Goal: Task Accomplishment & Management: Complete application form

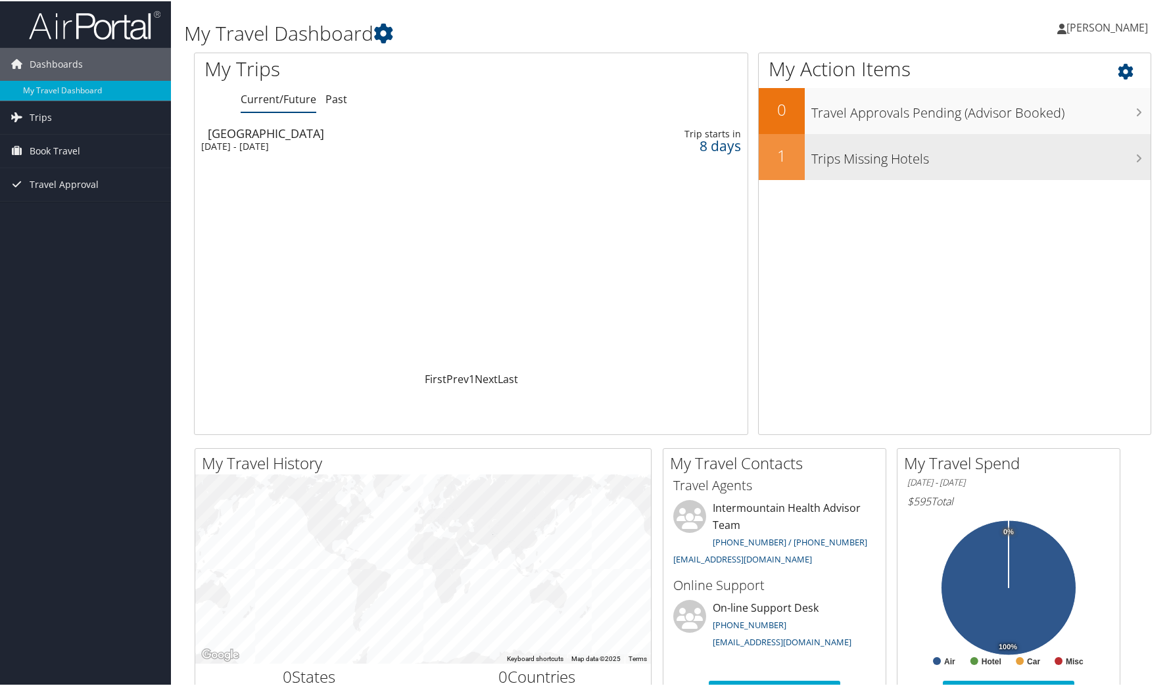
click at [976, 164] on h3 "Trips Missing Hotels" at bounding box center [980, 154] width 339 height 25
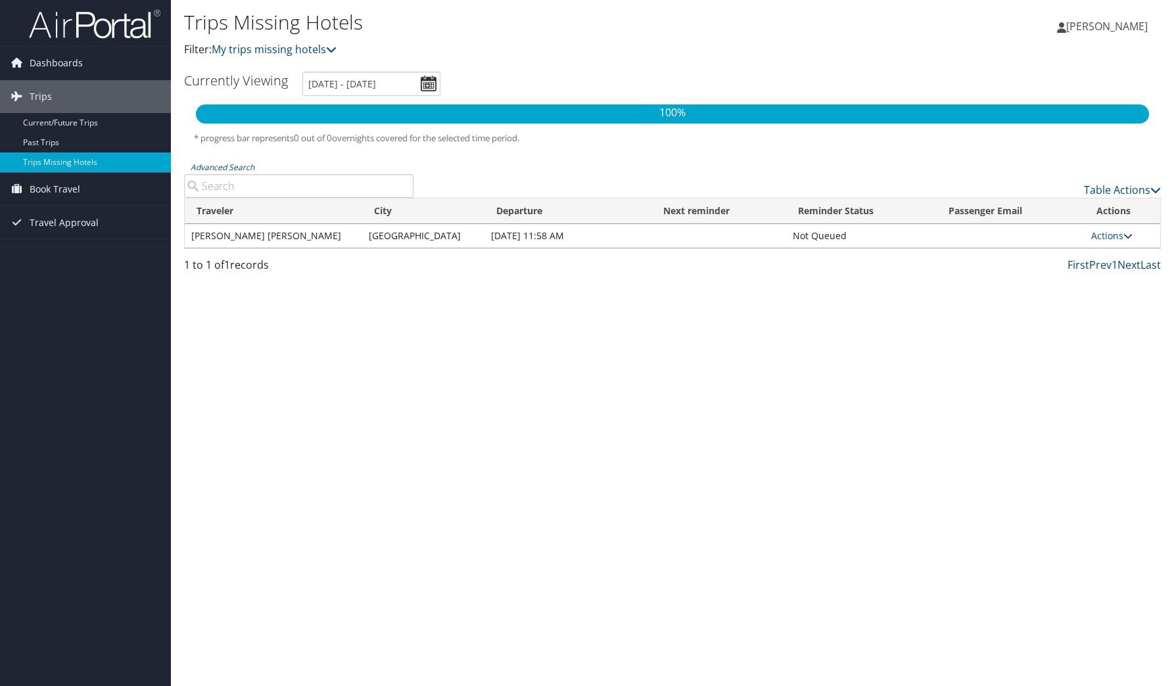
click at [494, 239] on td "[DATE] 11:58 AM" at bounding box center [567, 236] width 167 height 24
click at [1111, 233] on link "Actions" at bounding box center [1111, 235] width 41 height 12
click at [833, 292] on div "Trips Missing Hotels Filter: My trips missing hotels Rachel Scott Rachel Scott …" at bounding box center [672, 343] width 1003 height 686
click at [1100, 237] on link "Actions" at bounding box center [1111, 235] width 41 height 12
click at [1102, 298] on link "Attach Hotel" at bounding box center [1082, 300] width 91 height 22
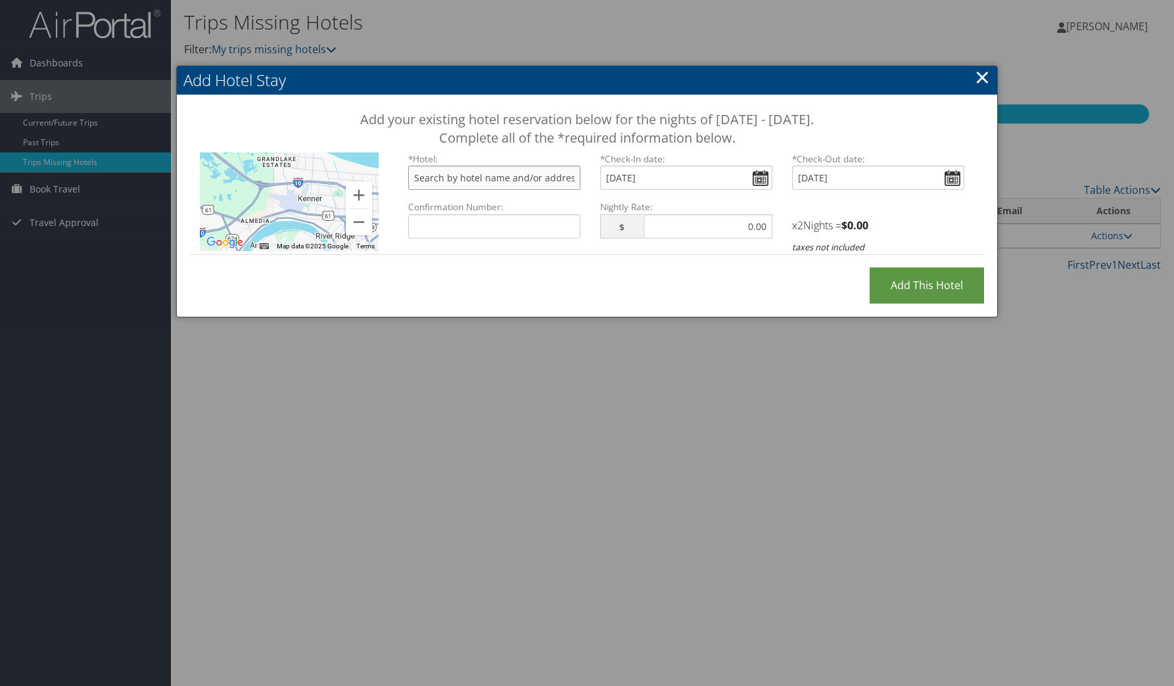
click at [521, 185] on input "text" at bounding box center [494, 178] width 172 height 24
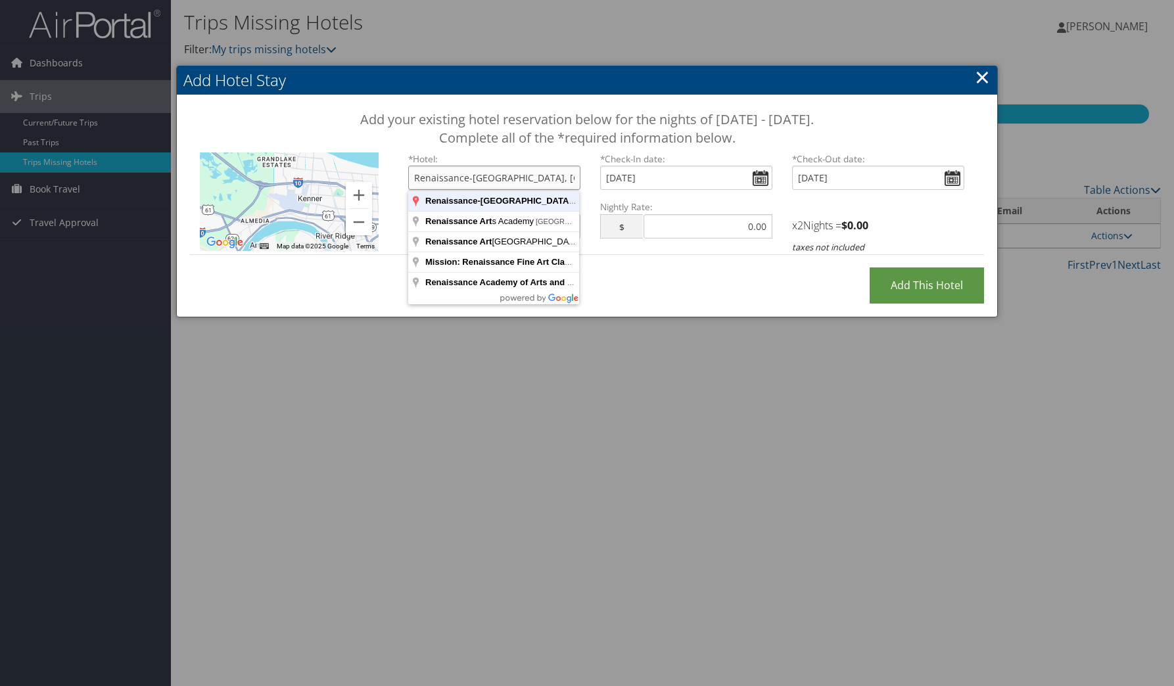
type input "Renaissance-Arts Hotel, Tchoupitoulas Street, New Orleans, LA, USA"
click at [870, 268] on input "Add this Hotel" at bounding box center [927, 286] width 114 height 36
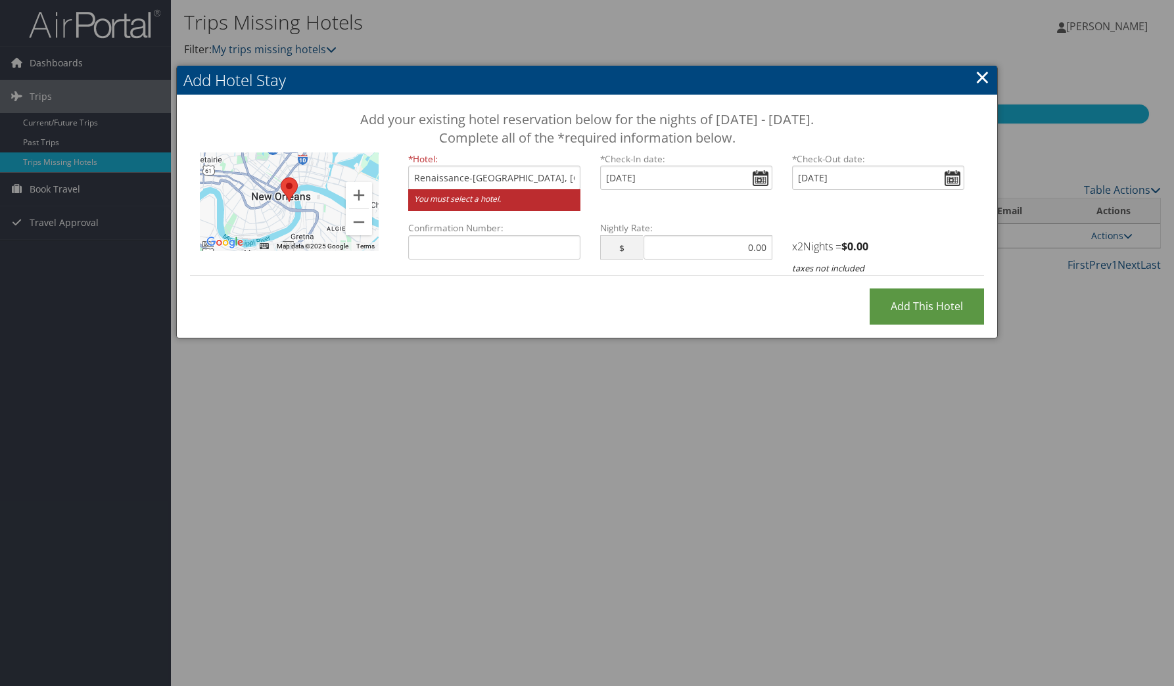
click at [499, 202] on small "You must select a hotel." at bounding box center [494, 200] width 172 height 22
click at [499, 180] on input "Renaissance-Arts Hotel, Tchoupitoulas Street, New Orleans, LA, USA" at bounding box center [494, 178] width 172 height 24
click at [485, 203] on small "You must select a hotel." at bounding box center [494, 200] width 172 height 22
click at [552, 175] on input "Renaissance-Arts Hotel, Tchoupitoulas Street, New Orleans, LA, USA" at bounding box center [494, 178] width 172 height 24
click at [573, 182] on input "Renaissance-Arts Hotel, Tchoupitoulas Street, New Orleans, LA, USA" at bounding box center [494, 178] width 172 height 24
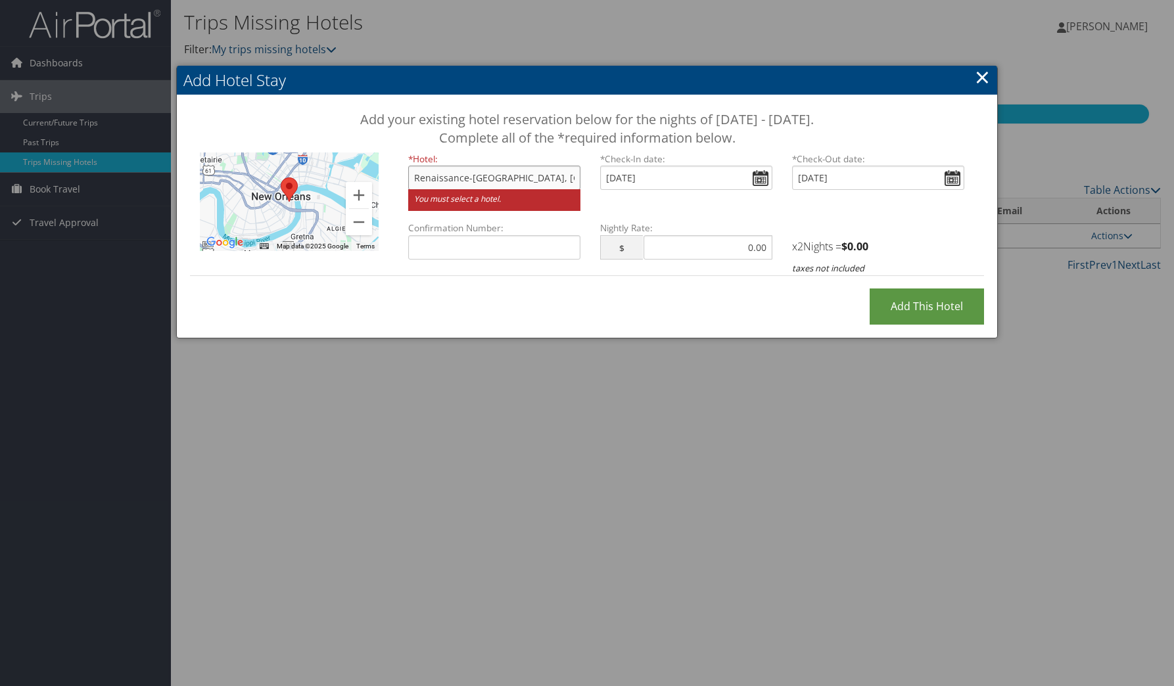
click at [870, 289] on input "Add this Hotel" at bounding box center [927, 307] width 114 height 36
type input "Processing..."
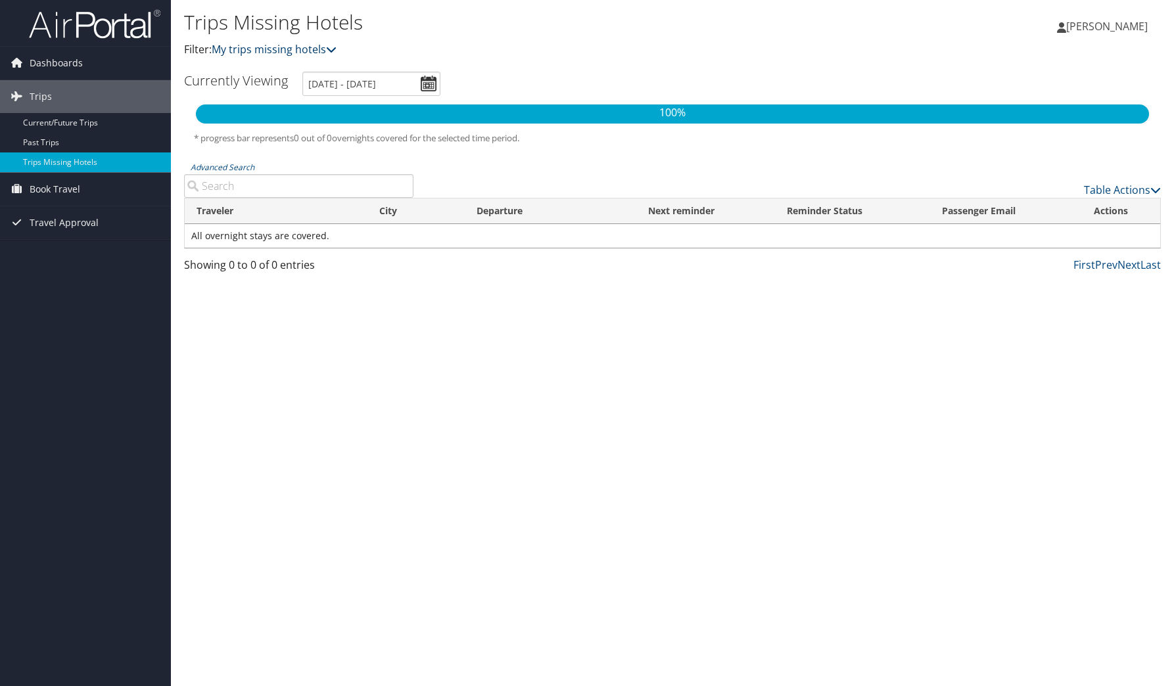
click at [294, 49] on link "My trips missing hotels" at bounding box center [274, 49] width 125 height 14
click at [72, 143] on link "Past Trips" at bounding box center [85, 143] width 171 height 20
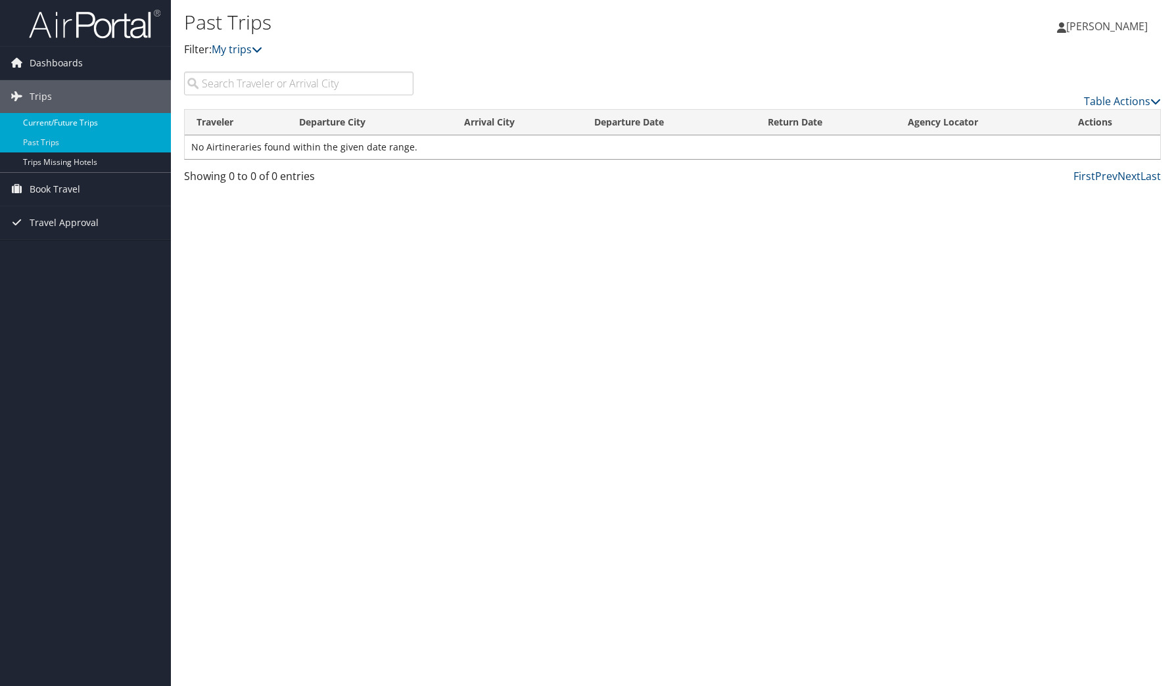
click at [81, 120] on link "Current/Future Trips" at bounding box center [85, 123] width 171 height 20
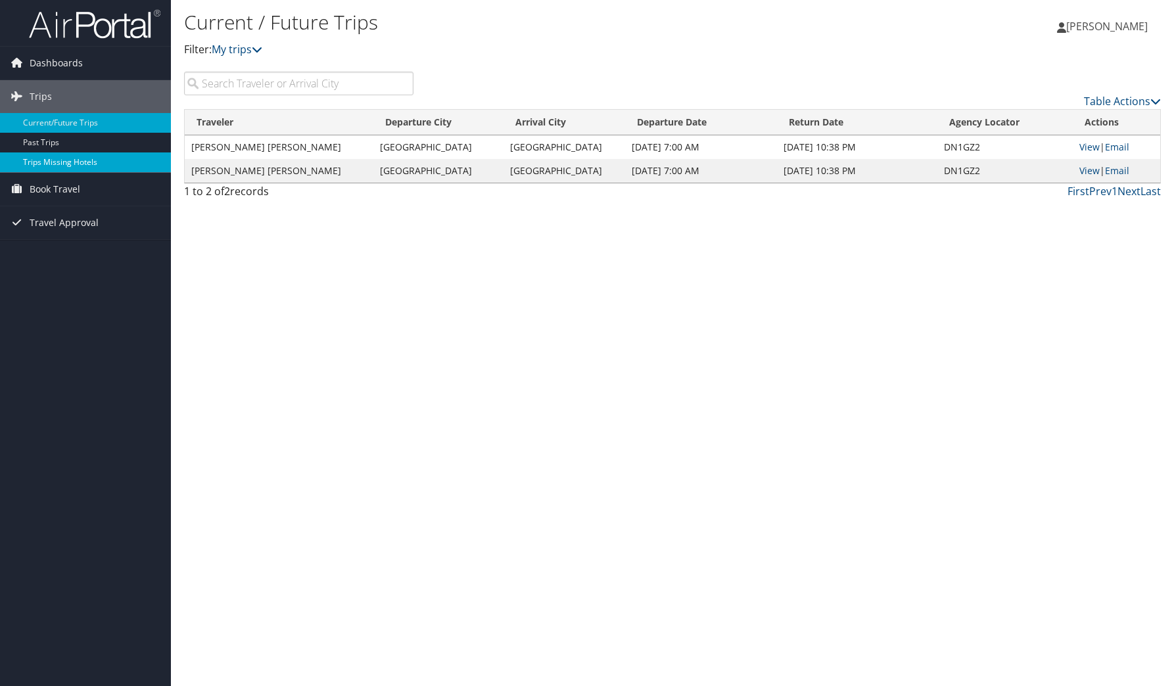
click at [85, 157] on link "Trips Missing Hotels" at bounding box center [85, 163] width 171 height 20
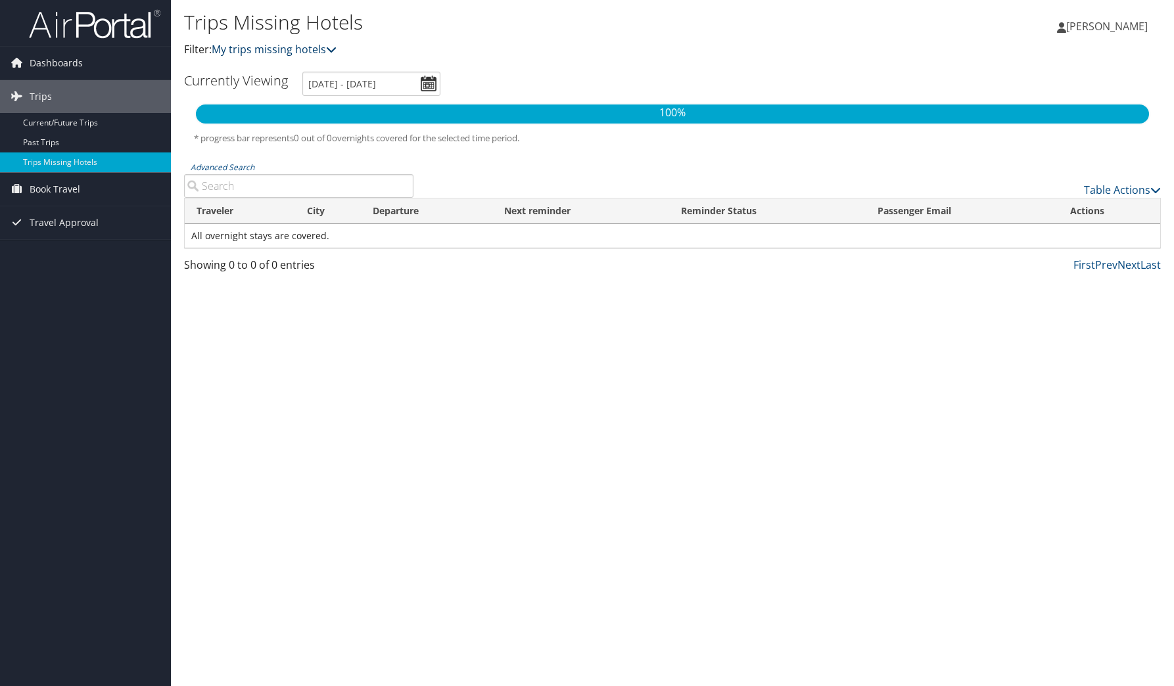
click at [297, 47] on link "My trips missing hotels" at bounding box center [274, 49] width 125 height 14
click at [298, 51] on link "My trips missing hotels" at bounding box center [274, 49] width 125 height 14
drag, startPoint x: 35, startPoint y: 60, endPoint x: 43, endPoint y: 58, distance: 8.9
click at [35, 60] on span "Dashboards" at bounding box center [56, 63] width 53 height 33
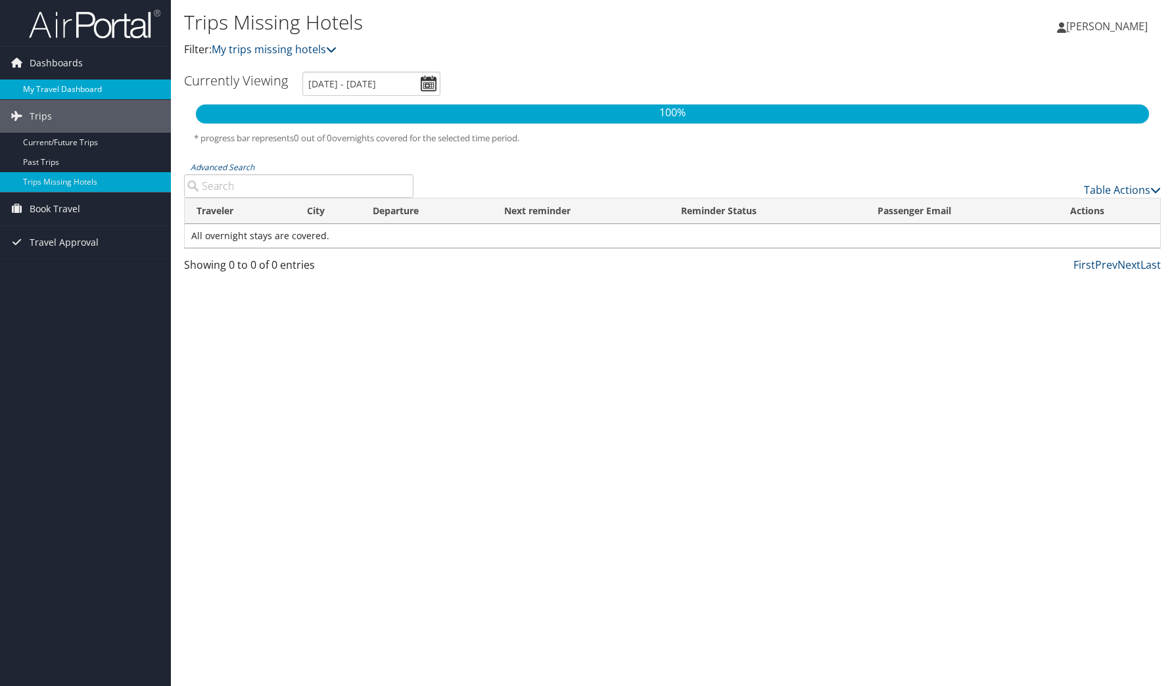
click at [86, 90] on link "My Travel Dashboard" at bounding box center [85, 90] width 171 height 20
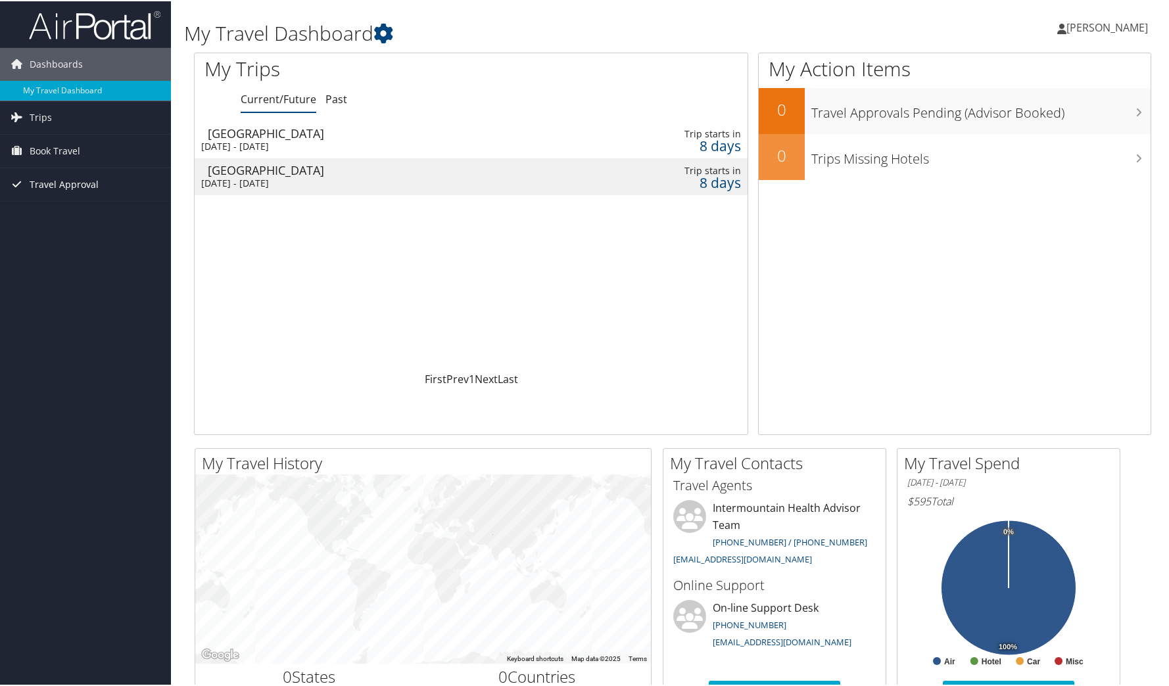
click at [84, 185] on span "Travel Approval" at bounding box center [64, 183] width 69 height 33
click at [1130, 74] on icon at bounding box center [1137, 67] width 39 height 22
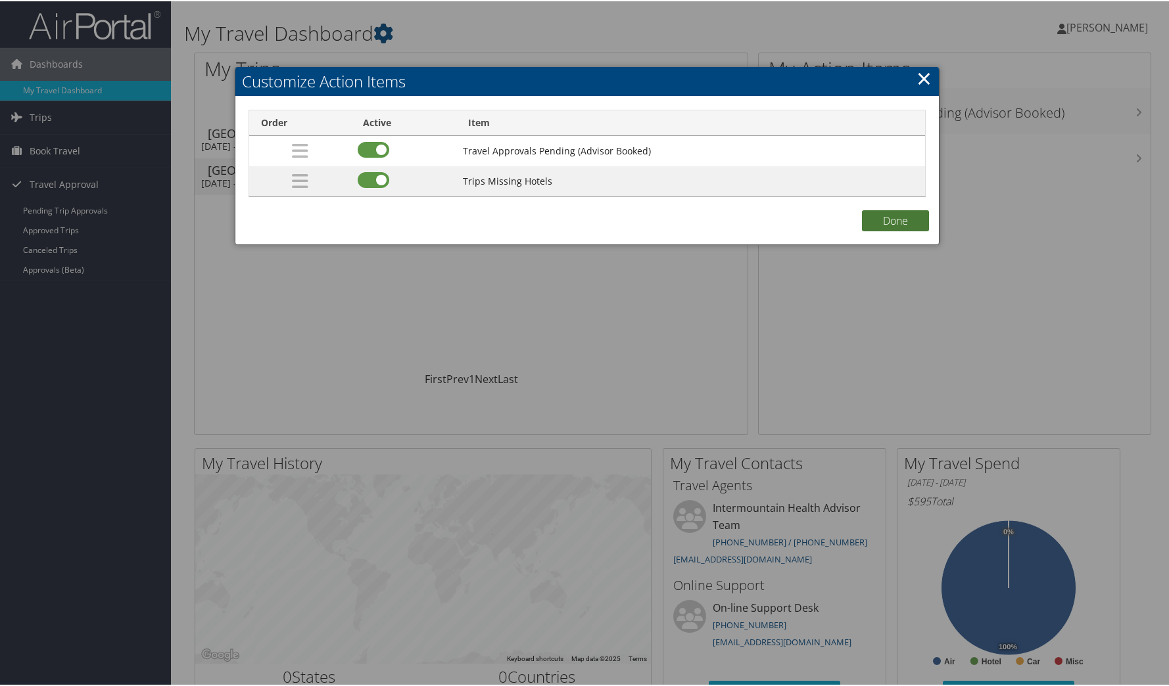
click at [883, 216] on button "Done" at bounding box center [895, 219] width 67 height 21
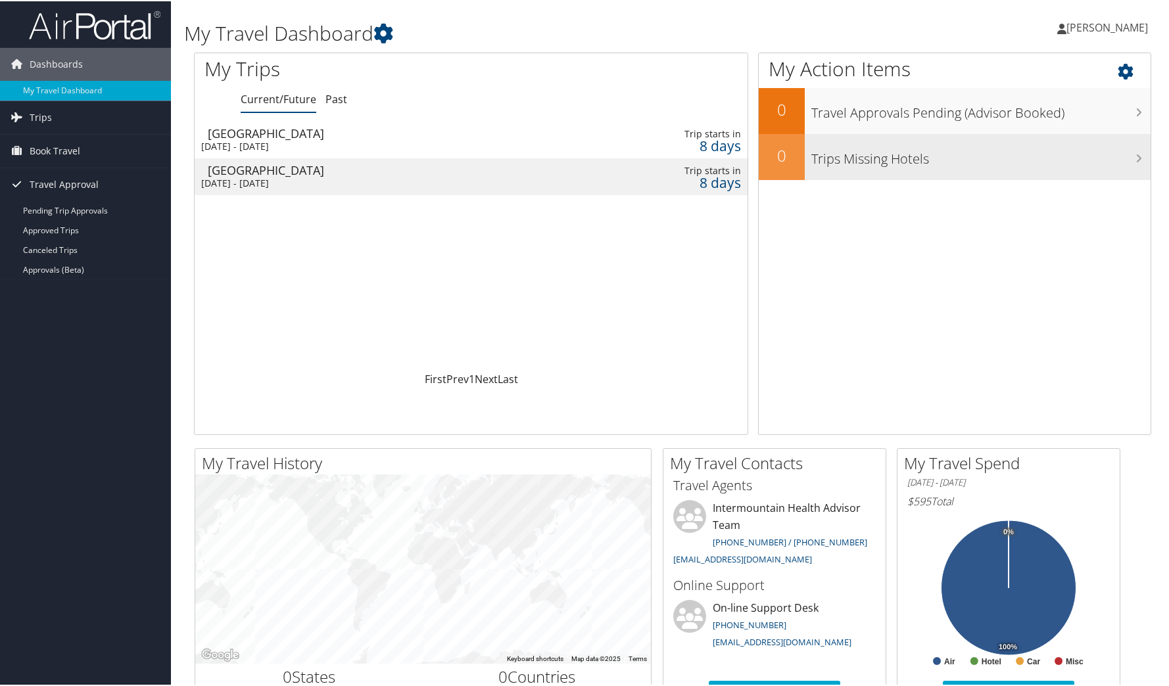
click at [947, 159] on h3 "Trips Missing Hotels" at bounding box center [980, 154] width 339 height 25
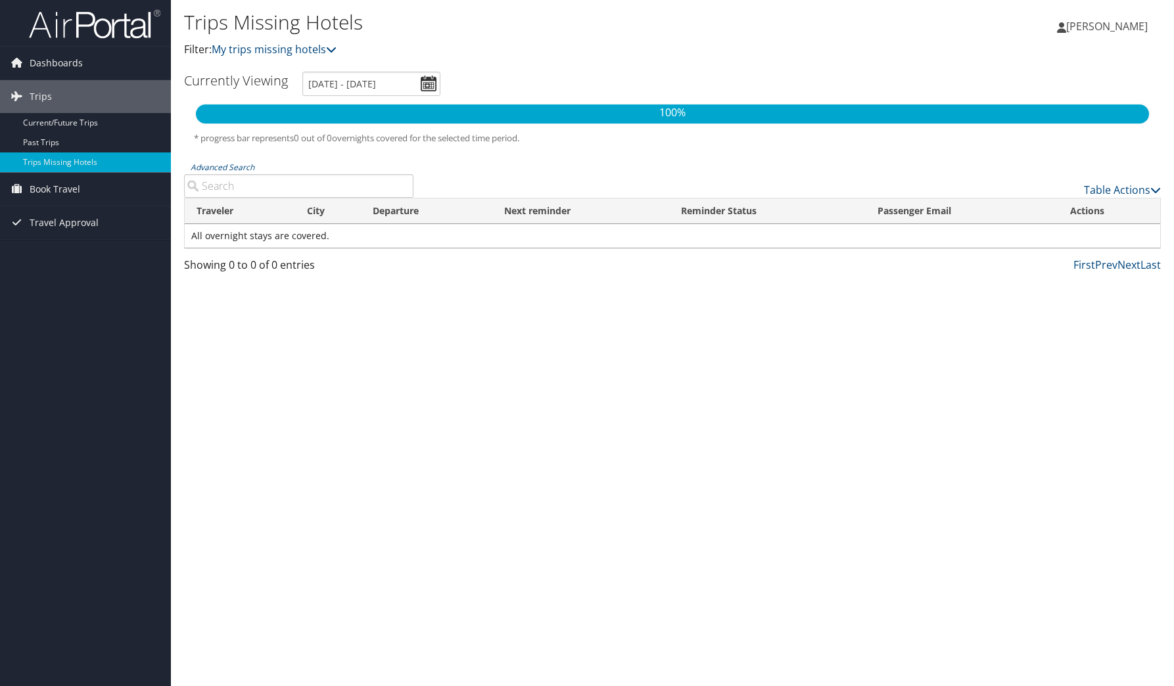
click at [248, 191] on input "Advanced Search" at bounding box center [298, 186] width 229 height 24
click at [84, 193] on link "Book Travel" at bounding box center [85, 189] width 171 height 33
click at [101, 215] on link "Agent Booking Request" at bounding box center [85, 216] width 171 height 20
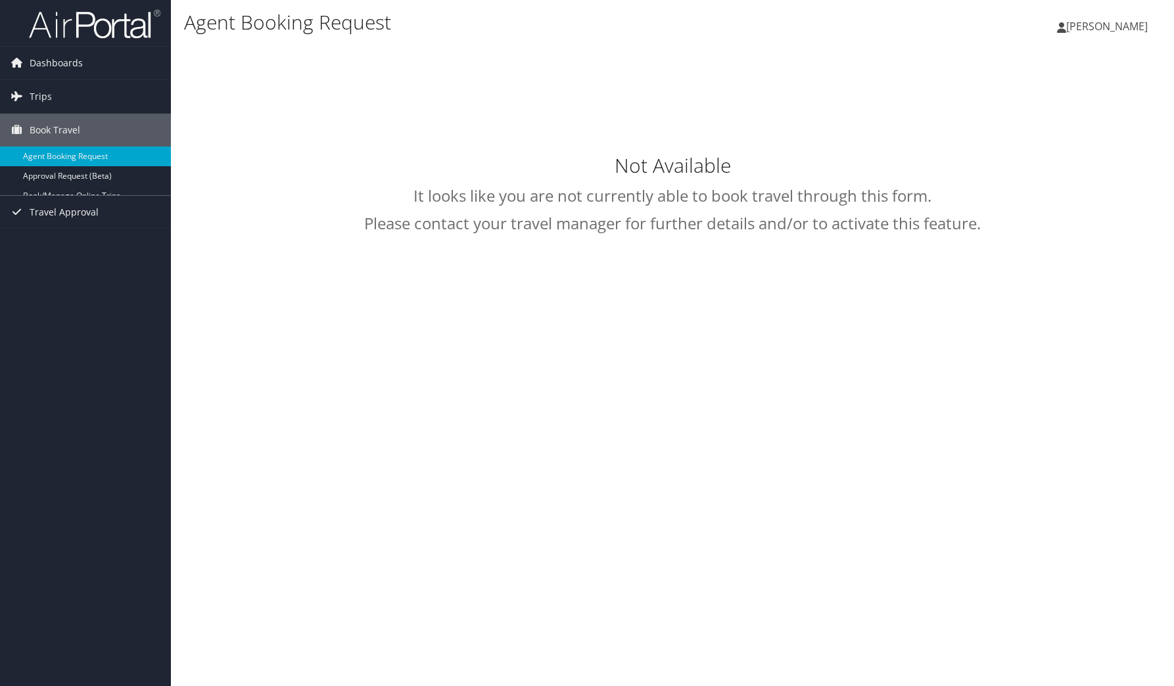
select select "[EMAIL_ADDRESS][DOMAIN_NAME]"
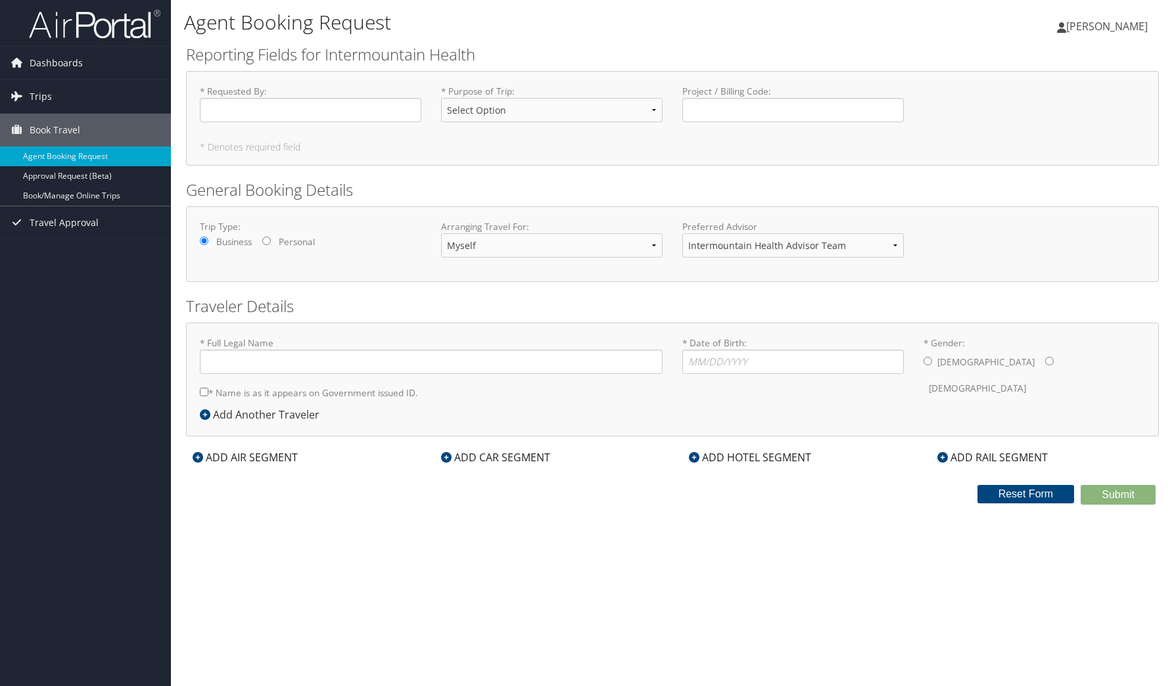
type input "[PERSON_NAME] [PERSON_NAME]"
click at [770, 457] on div "ADD HOTEL SEGMENT" at bounding box center [749, 458] width 135 height 16
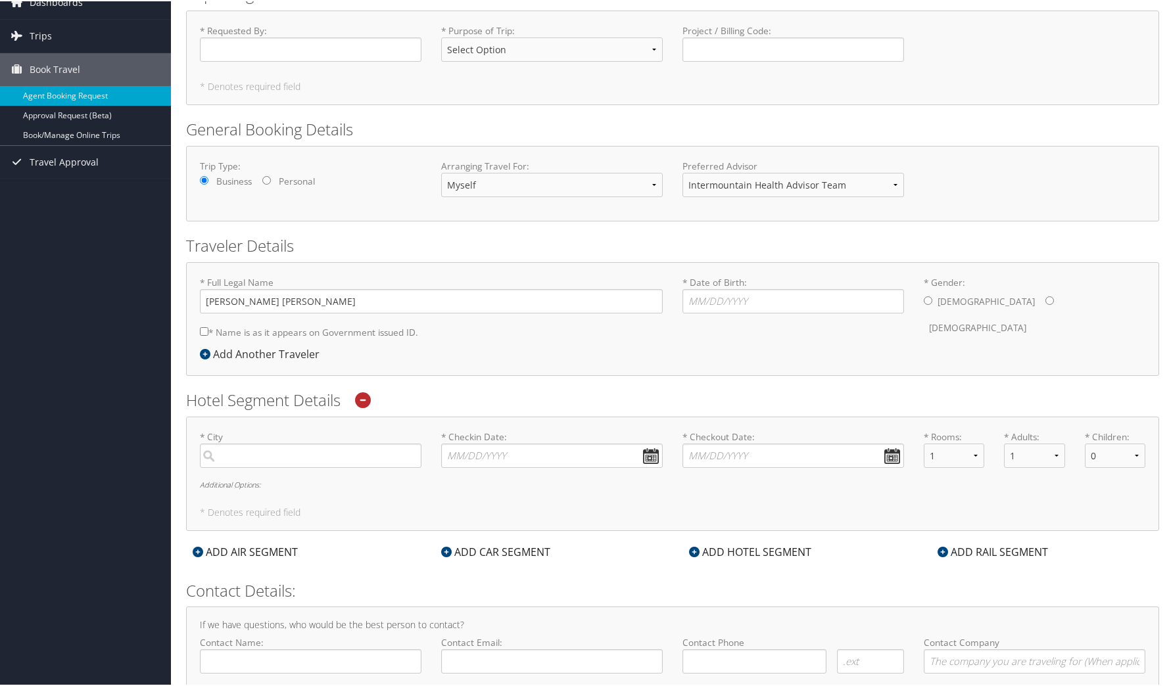
scroll to position [121, 0]
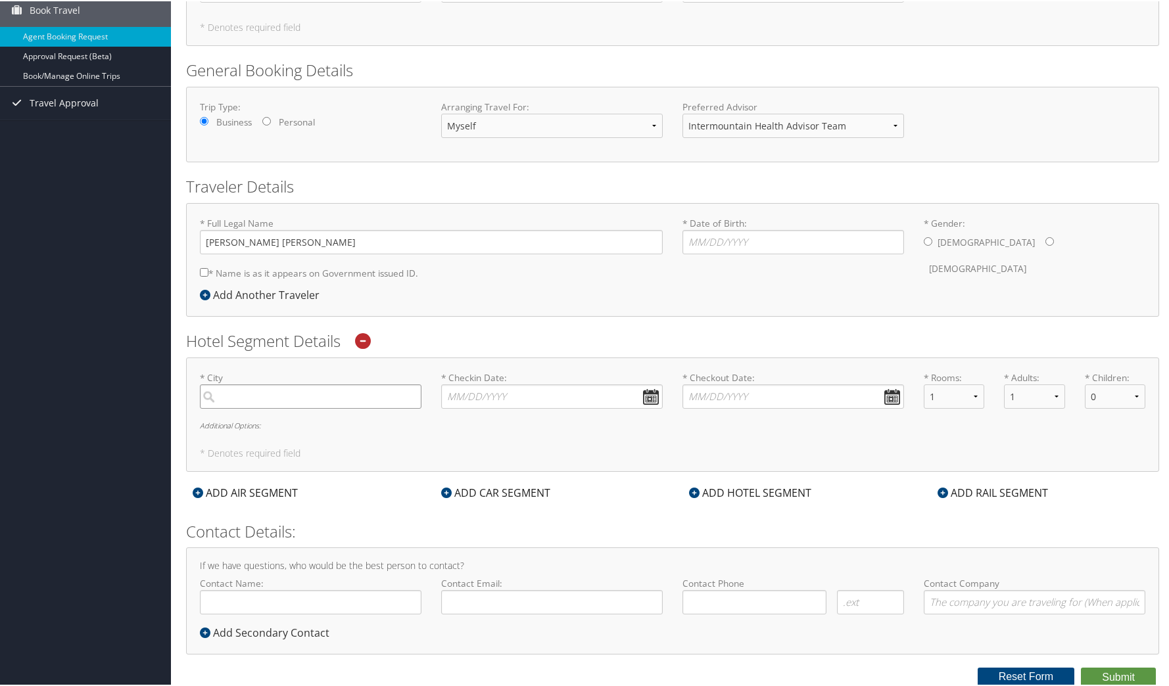
click at [247, 392] on input "search" at bounding box center [311, 395] width 222 height 24
type input "[GEOGRAPHIC_DATA]"
click at [487, 392] on input "* Checkin Date: Dates must be valid" at bounding box center [552, 395] width 222 height 24
click at [511, 505] on td "15" at bounding box center [515, 503] width 18 height 18
type input "10/15/2025"
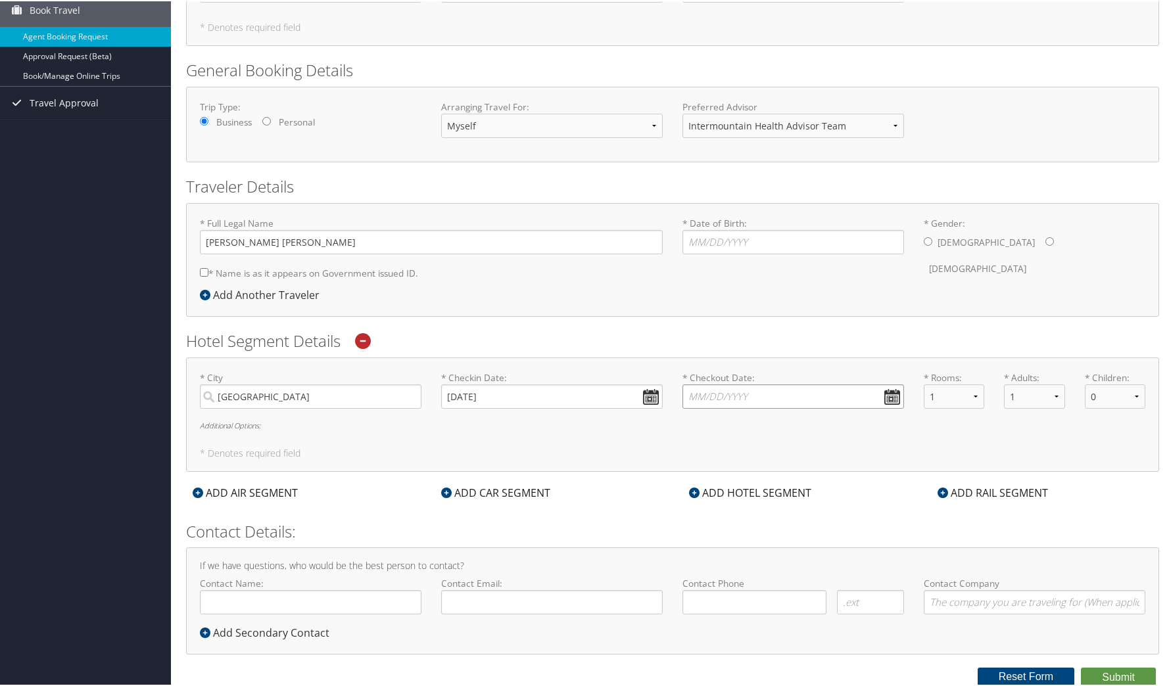
click at [743, 391] on input "* Checkout Date: Dates must be valid" at bounding box center [793, 395] width 222 height 24
click at [793, 501] on td "17" at bounding box center [793, 503] width 18 height 18
type input "10/17/2025"
click at [1112, 678] on button "Submit" at bounding box center [1118, 677] width 75 height 20
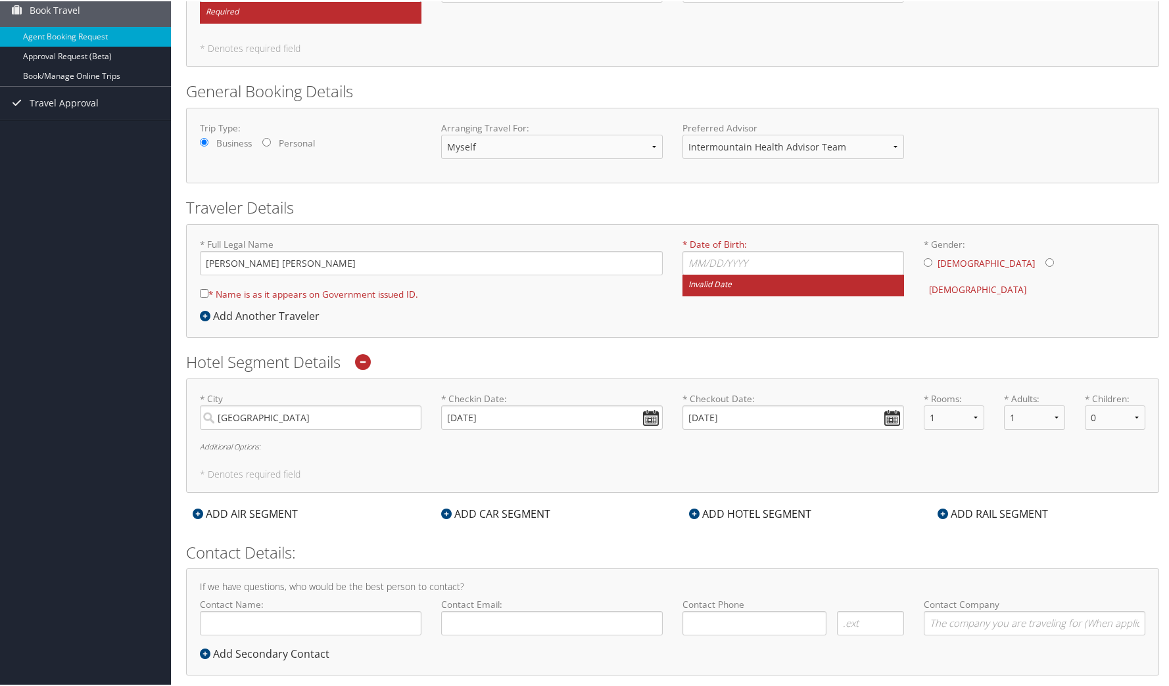
scroll to position [98, 0]
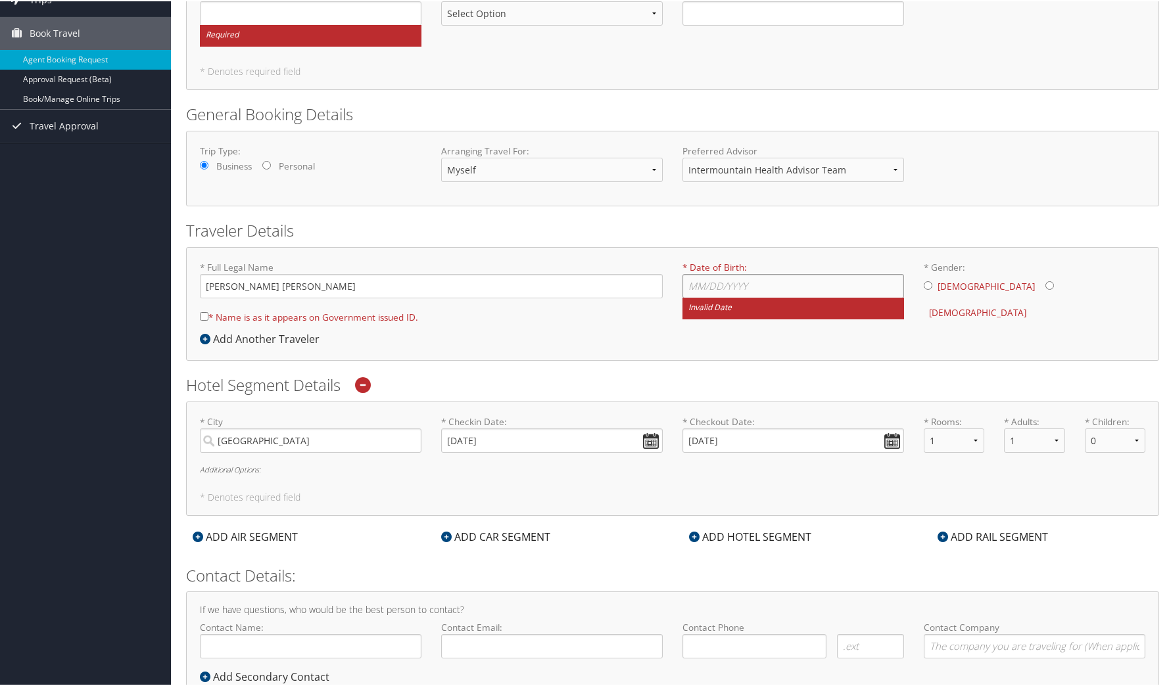
click at [750, 274] on input "* Date of Birth: Invalid Date" at bounding box center [793, 285] width 222 height 24
type input "10/08/1995"
click at [974, 284] on div "Male Female" at bounding box center [1035, 298] width 222 height 51
click at [1045, 283] on input "* Gender: Male Female" at bounding box center [1049, 284] width 9 height 9
radio input "true"
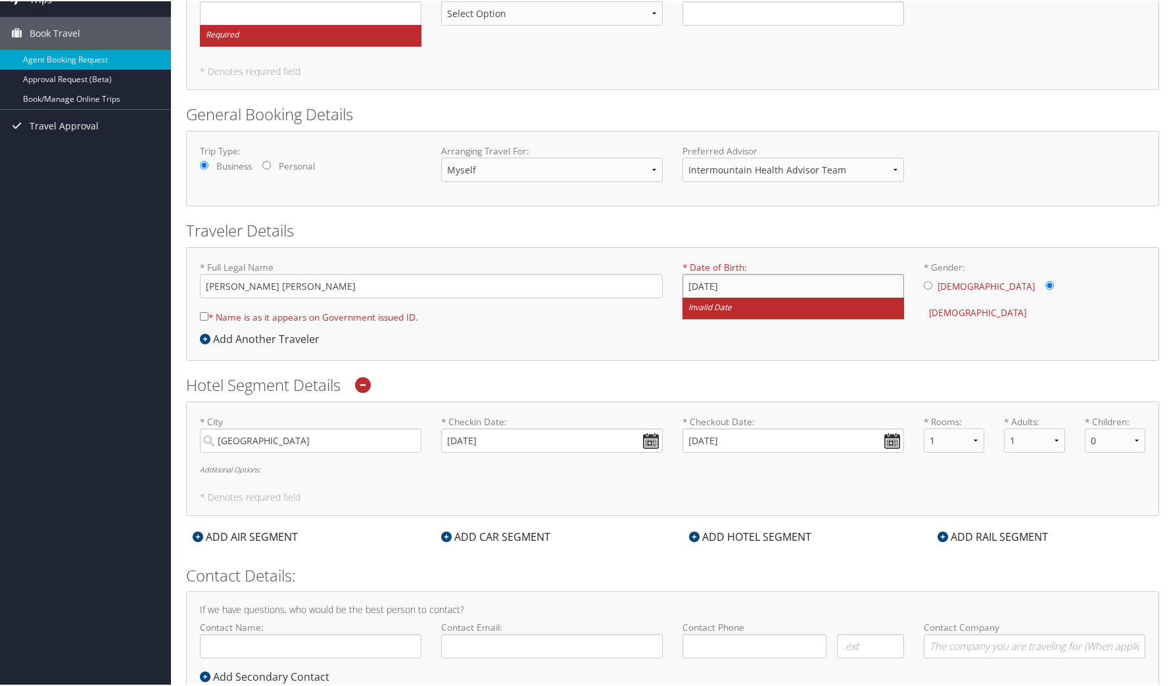
click at [746, 283] on input "10/08/1995" at bounding box center [793, 285] width 222 height 24
type input "10/08/1995"
click at [765, 307] on small "Invalid Date" at bounding box center [793, 307] width 222 height 22
click at [765, 297] on input "10/08/1995" at bounding box center [793, 285] width 222 height 24
drag, startPoint x: 747, startPoint y: 283, endPoint x: 567, endPoint y: 283, distance: 180.1
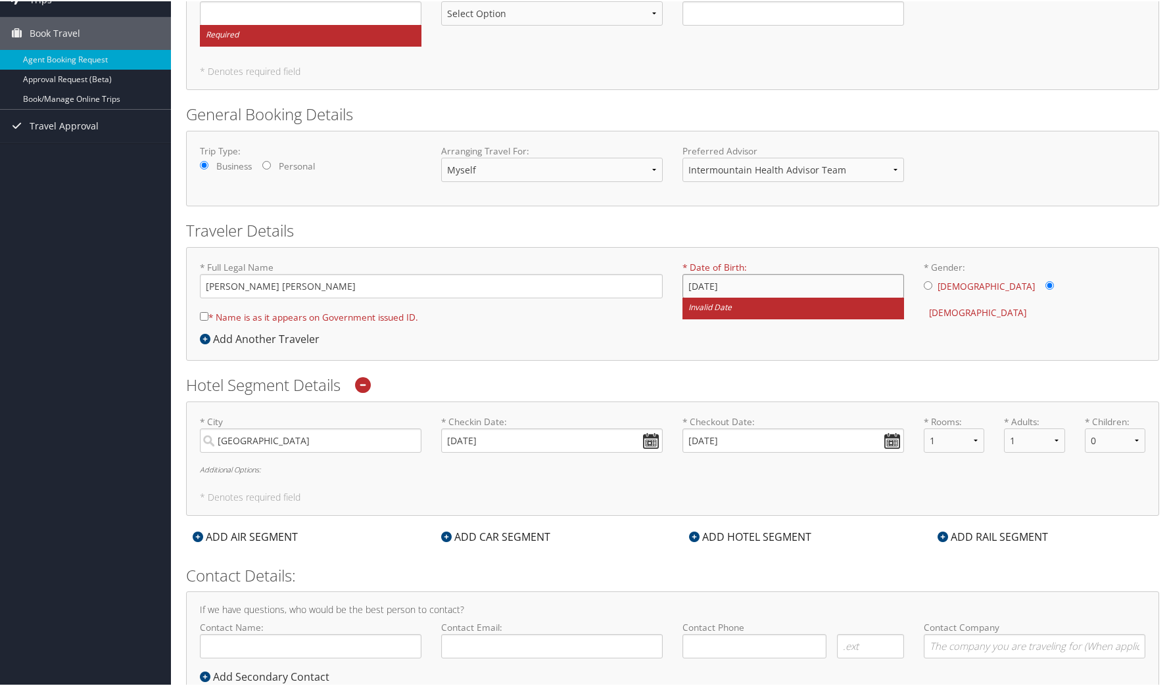
click at [567, 260] on form "* Full Legal Name Rachel Lauren Scott * Name is as it appears on Government iss…" at bounding box center [672, 260] width 965 height 0
type input "10/08/1995"
drag, startPoint x: 194, startPoint y: 316, endPoint x: 218, endPoint y: 315, distance: 24.4
click at [197, 316] on div "* Full Legal Name Rachel Lauren Scott * Name is as it appears on Government iss…" at bounding box center [431, 295] width 483 height 70
click at [202, 318] on input "* Name is as it appears on Government issued ID." at bounding box center [204, 315] width 9 height 9
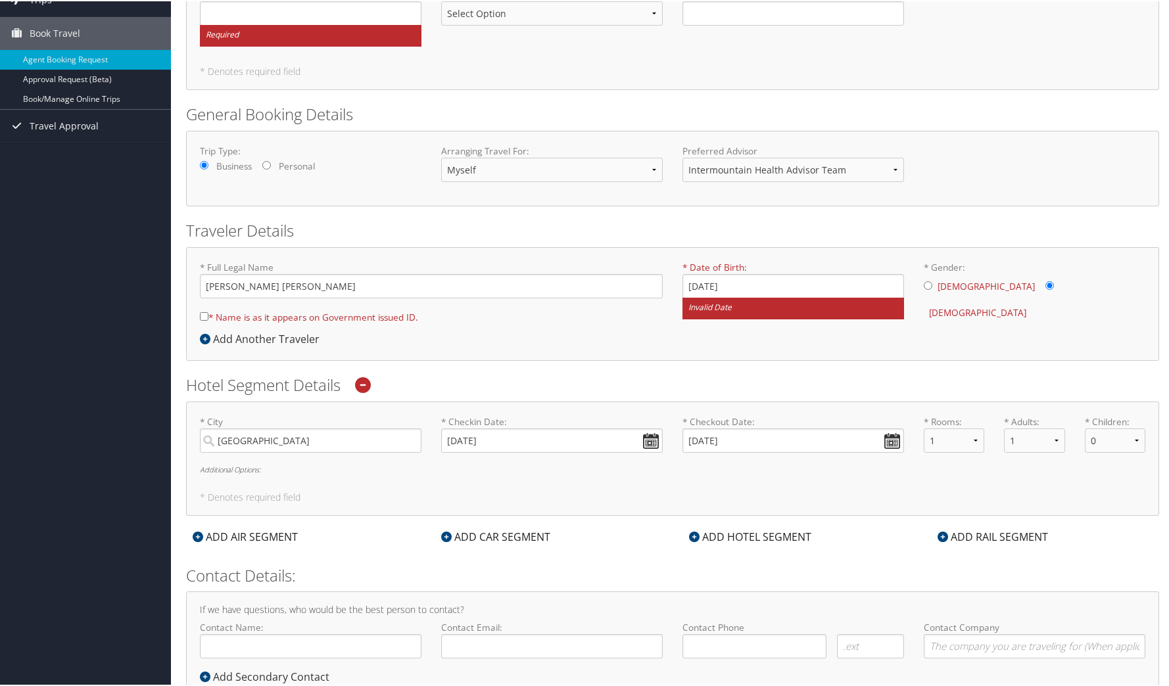
checkbox input "true"
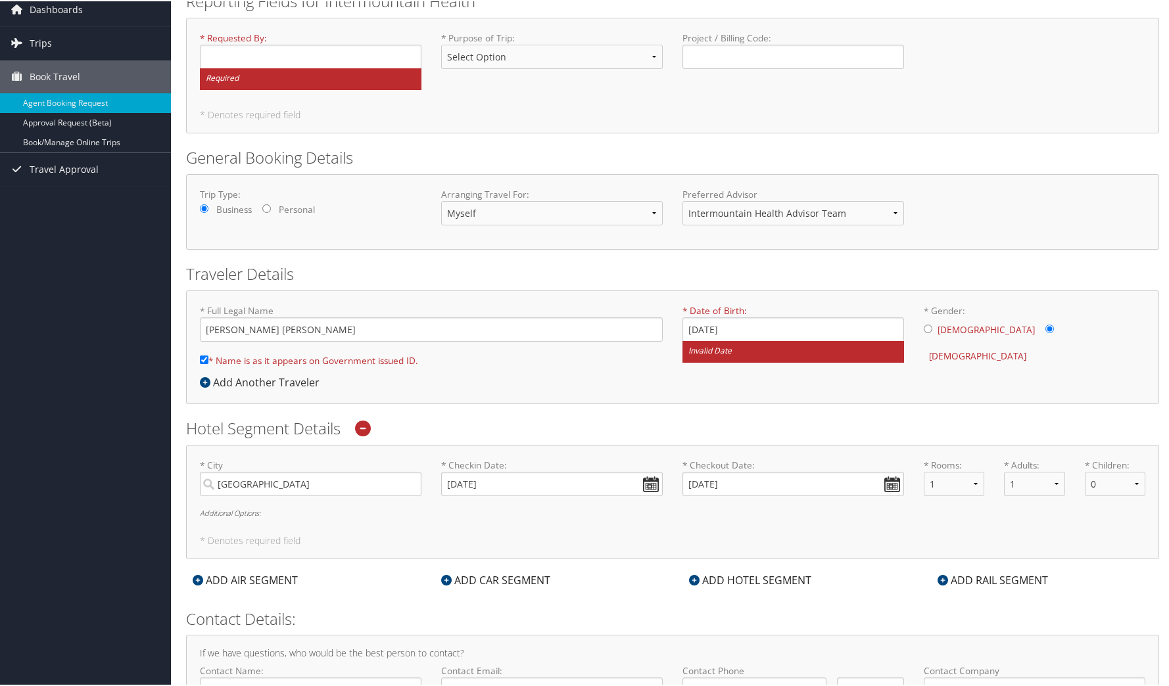
scroll to position [0, 0]
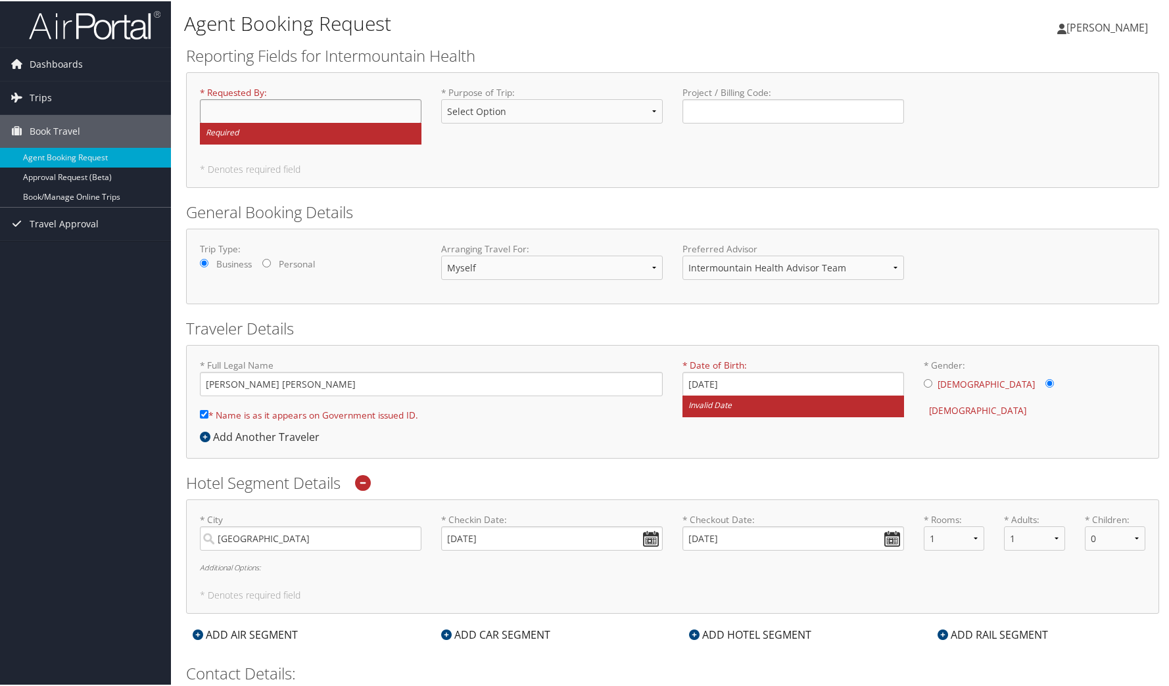
click at [234, 116] on input "* Requested By : Required" at bounding box center [311, 110] width 222 height 24
type input "[PERSON_NAME]"
select select "Conf or Education"
click at [441, 98] on select "Select Option 3rd Party Reimbursable Business CME Conf or Education Groups Pers…" at bounding box center [552, 110] width 222 height 24
click at [619, 345] on div "* Full Legal Name Rachel Lauren Scott * Name is as it appears on Government iss…" at bounding box center [672, 401] width 973 height 114
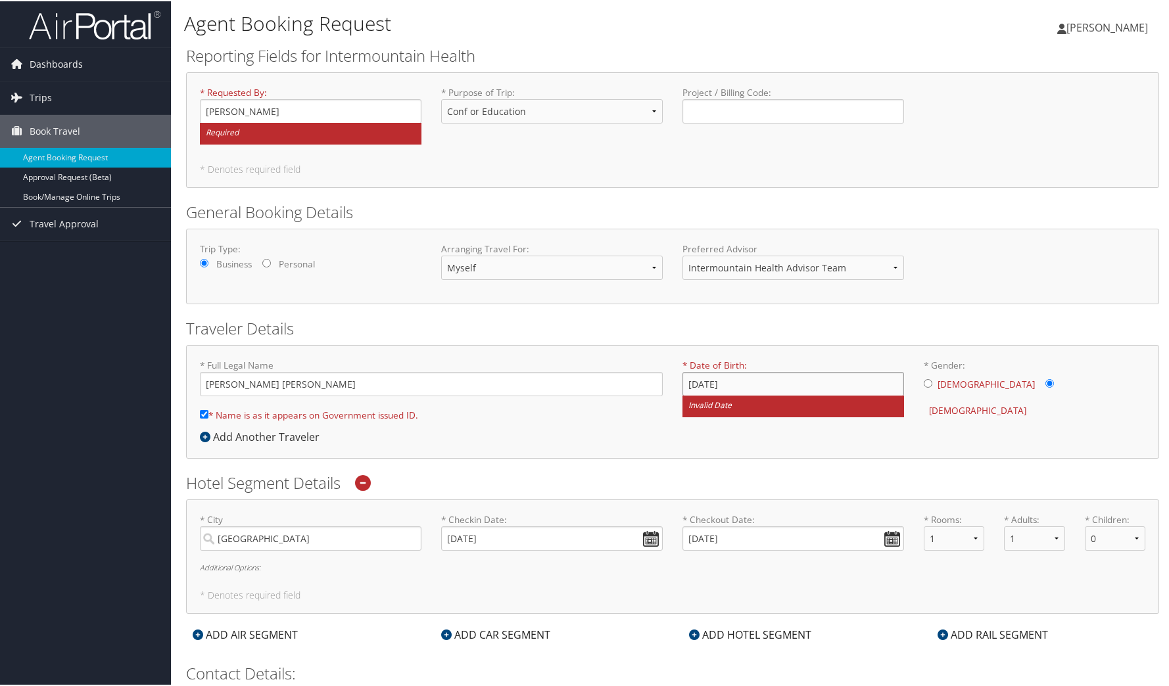
click at [703, 385] on input "10/08/1995" at bounding box center [793, 383] width 222 height 24
click at [778, 388] on input "10/08/1995" at bounding box center [793, 383] width 222 height 24
type input "1"
type input "10/08/1994"
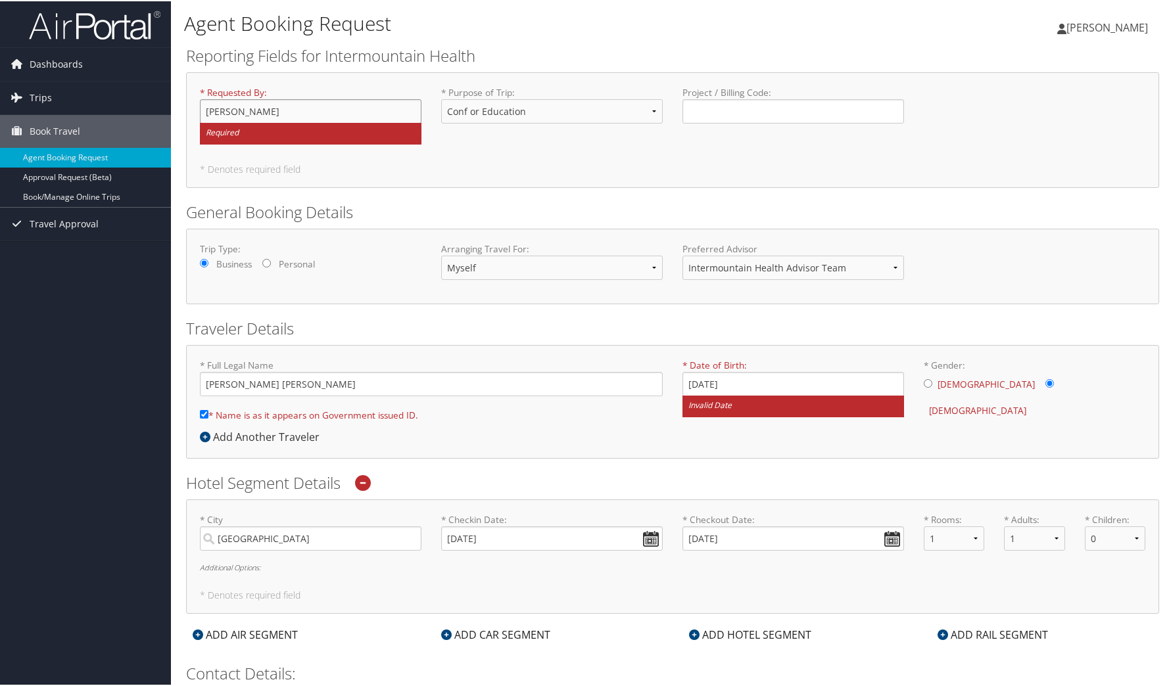
click at [267, 106] on input "[PERSON_NAME]" at bounding box center [311, 110] width 222 height 24
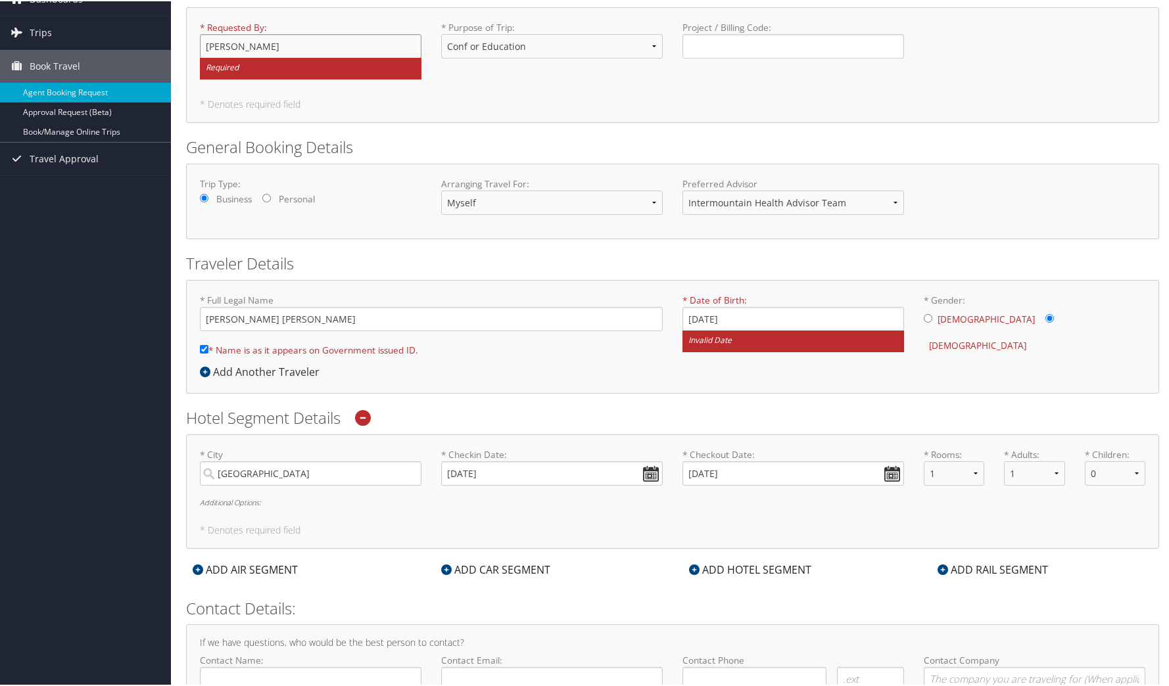
scroll to position [142, 0]
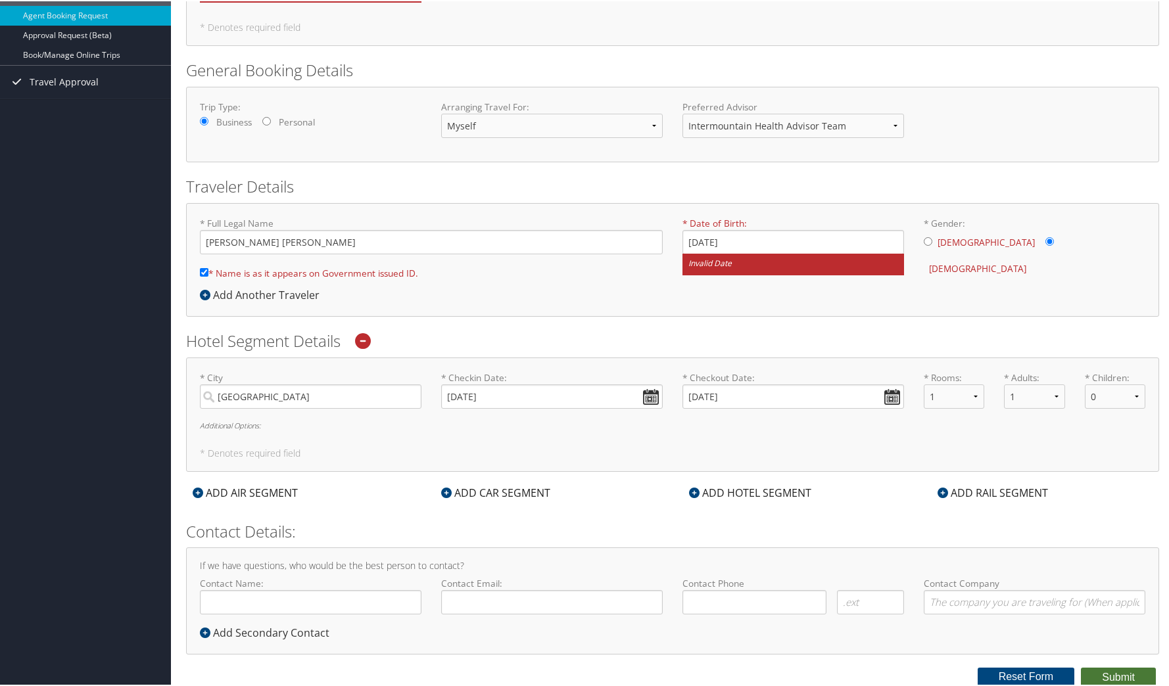
type input "[PERSON_NAME]"
click at [1108, 680] on button "Submit" at bounding box center [1118, 677] width 75 height 20
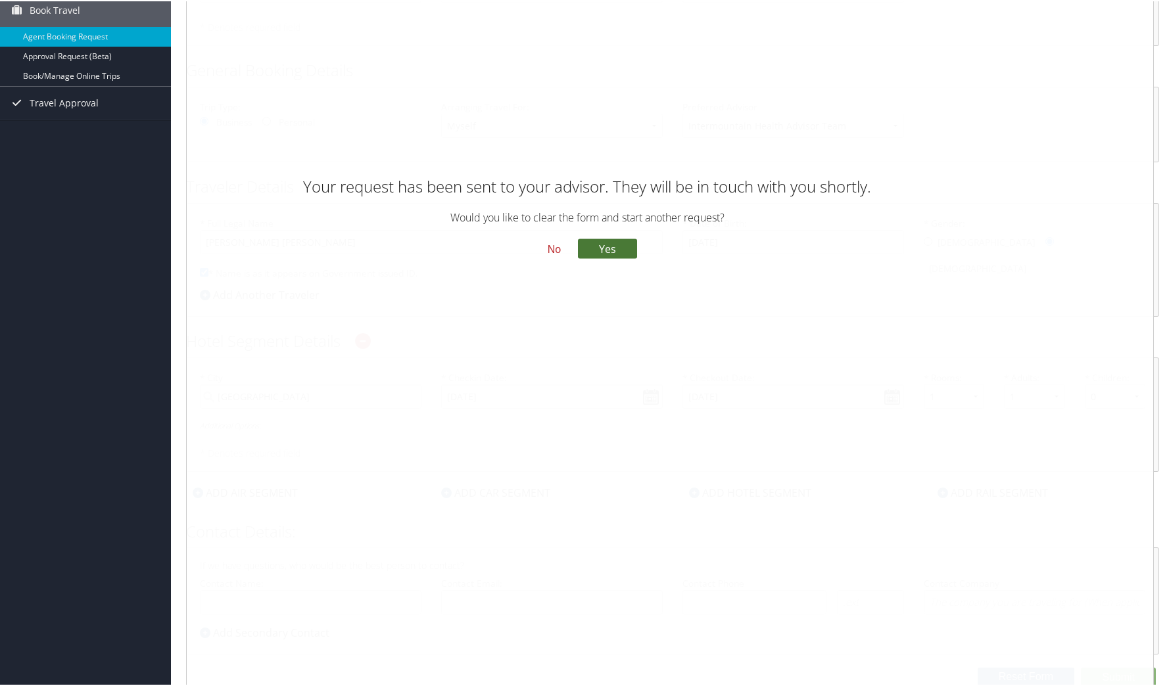
click at [599, 245] on button "Yes" at bounding box center [607, 247] width 59 height 20
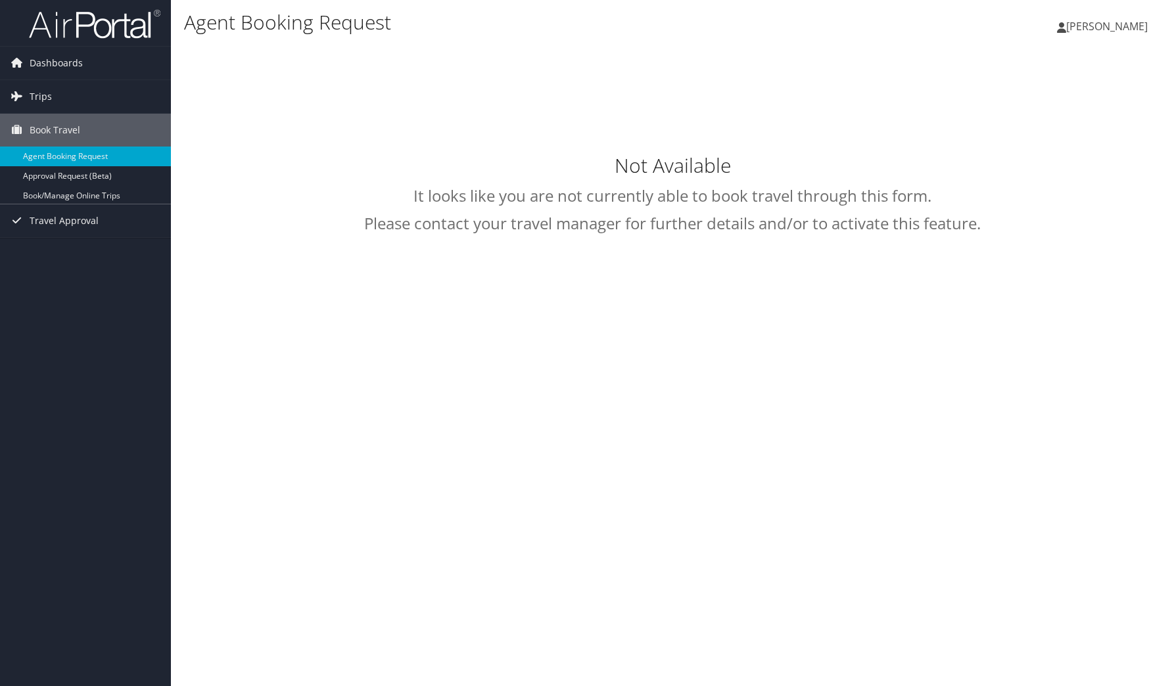
select select "[EMAIL_ADDRESS][DOMAIN_NAME]"
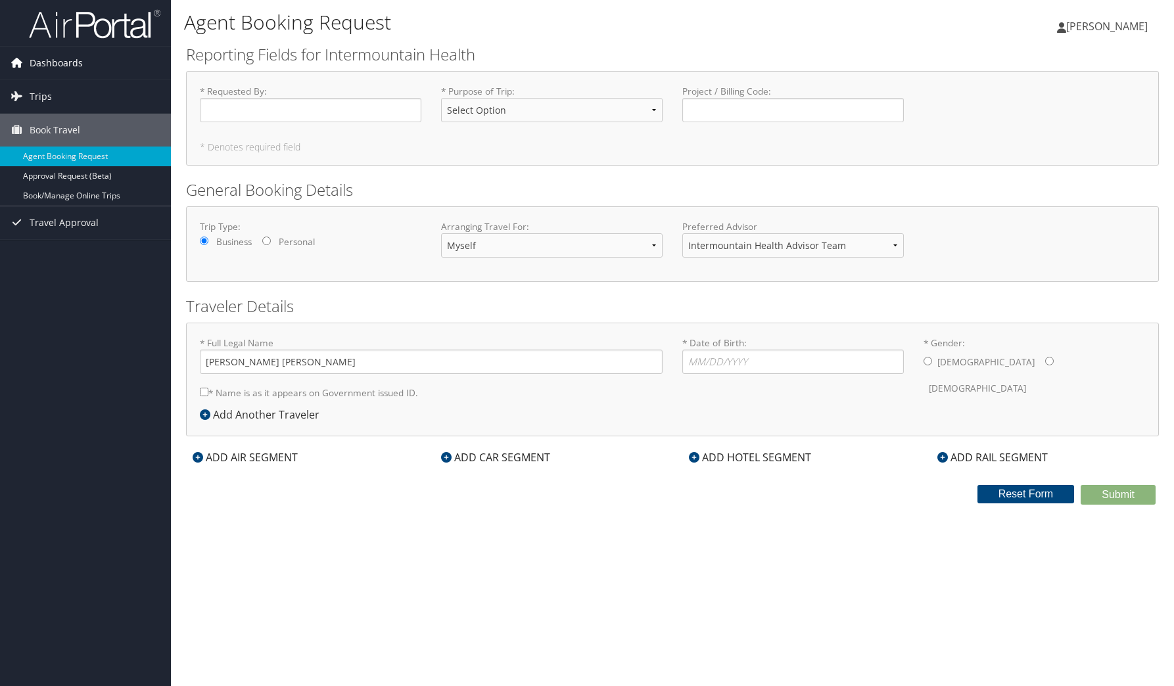
drag, startPoint x: 46, startPoint y: 90, endPoint x: 45, endPoint y: 79, distance: 11.3
click at [44, 91] on span "Trips" at bounding box center [41, 96] width 22 height 33
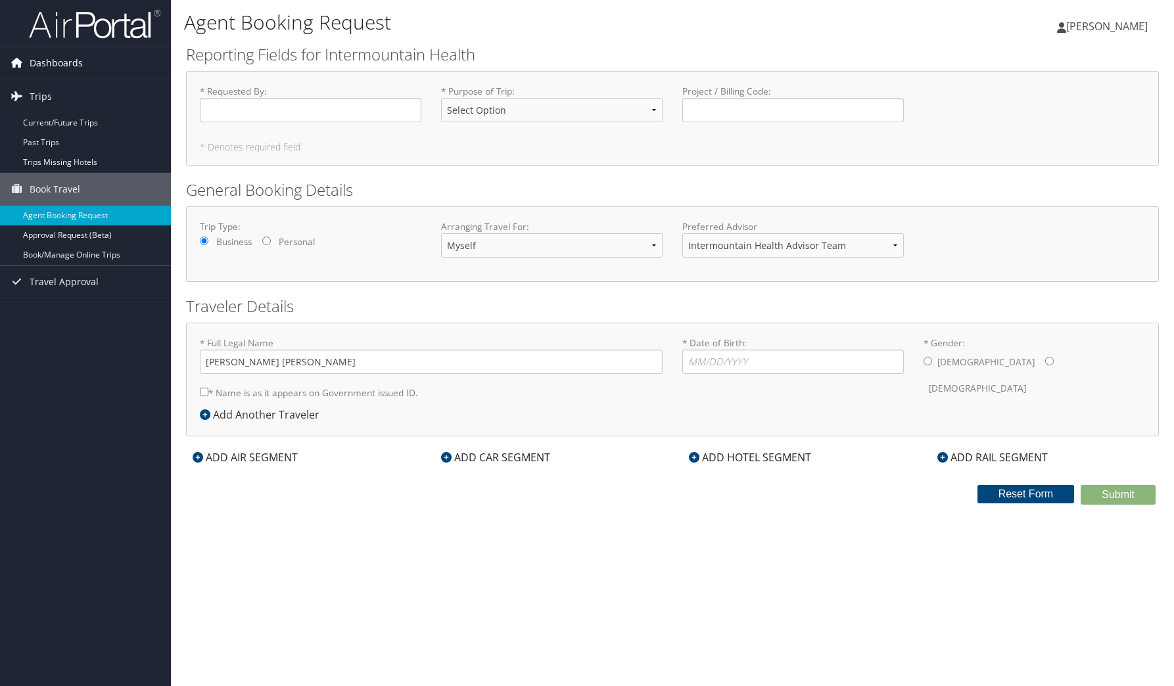
click at [57, 64] on span "Dashboards" at bounding box center [56, 63] width 53 height 33
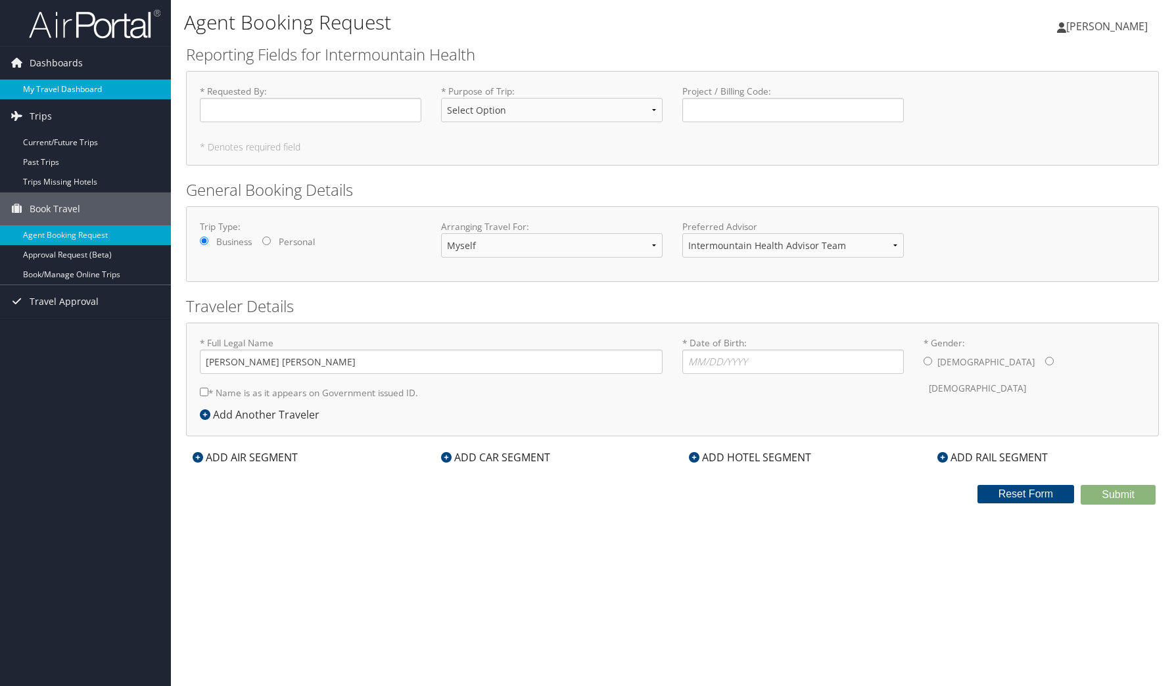
click at [85, 85] on link "My Travel Dashboard" at bounding box center [85, 90] width 171 height 20
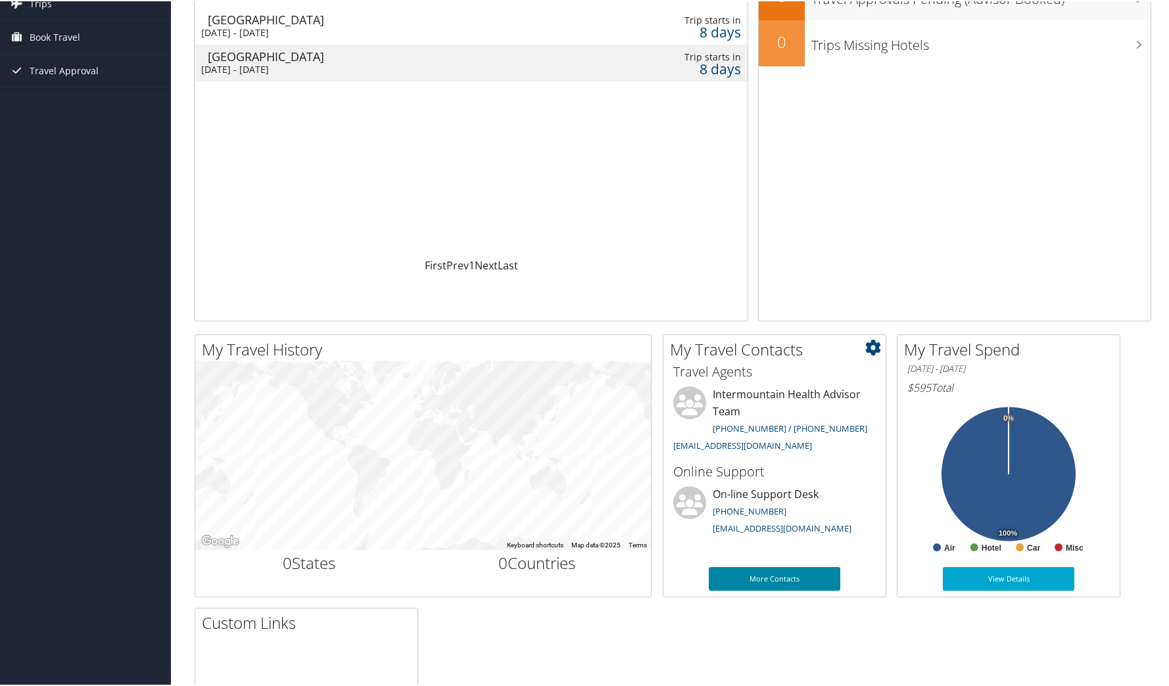
scroll to position [320, 0]
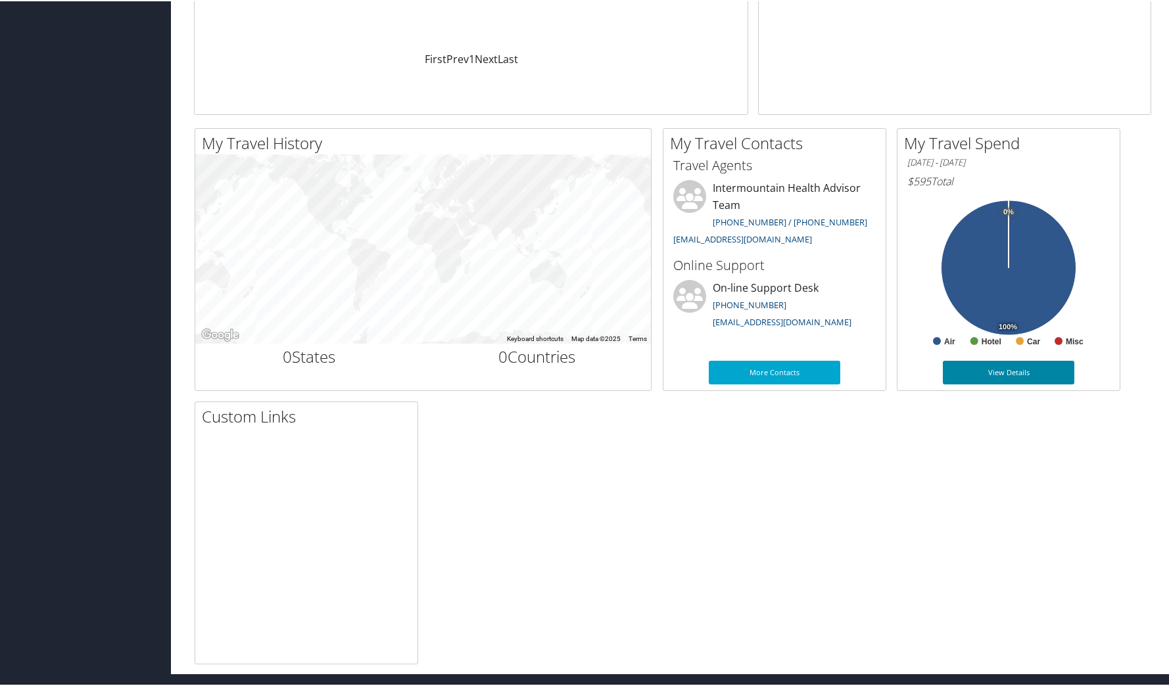
click at [978, 371] on link "View Details" at bounding box center [1008, 372] width 131 height 24
